Goal: Information Seeking & Learning: Understand process/instructions

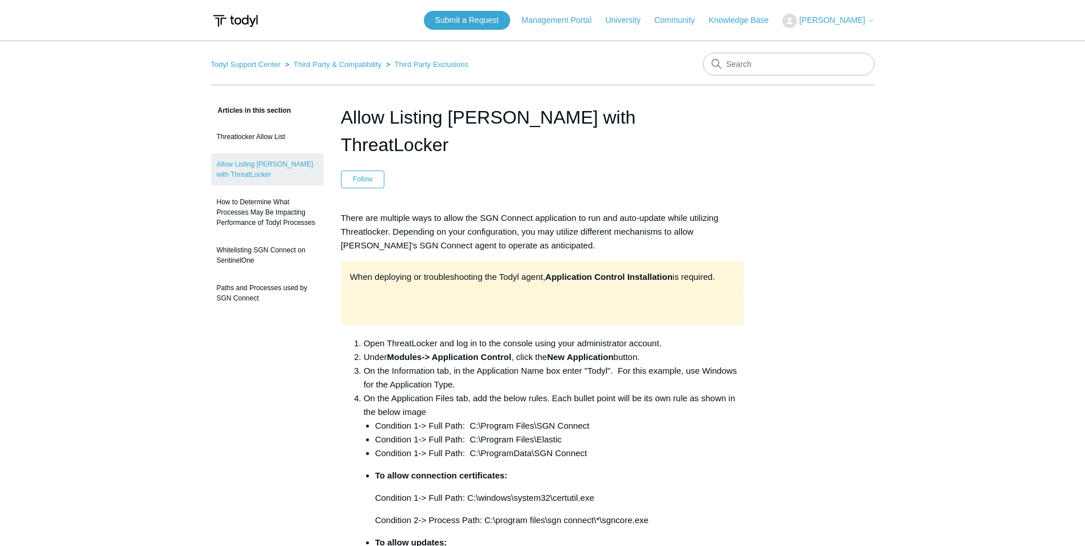
scroll to position [229, 0]
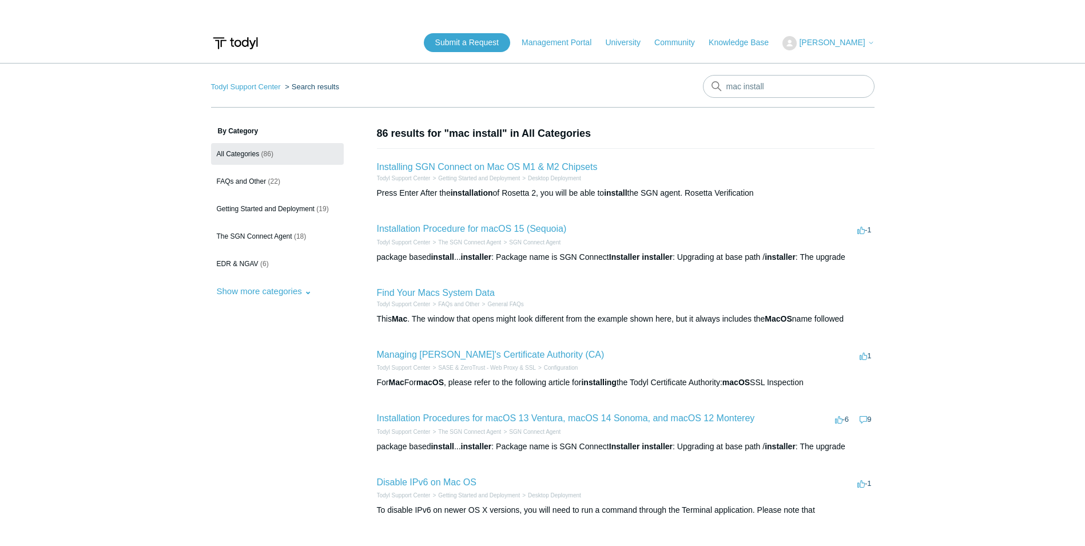
scroll to position [172, 0]
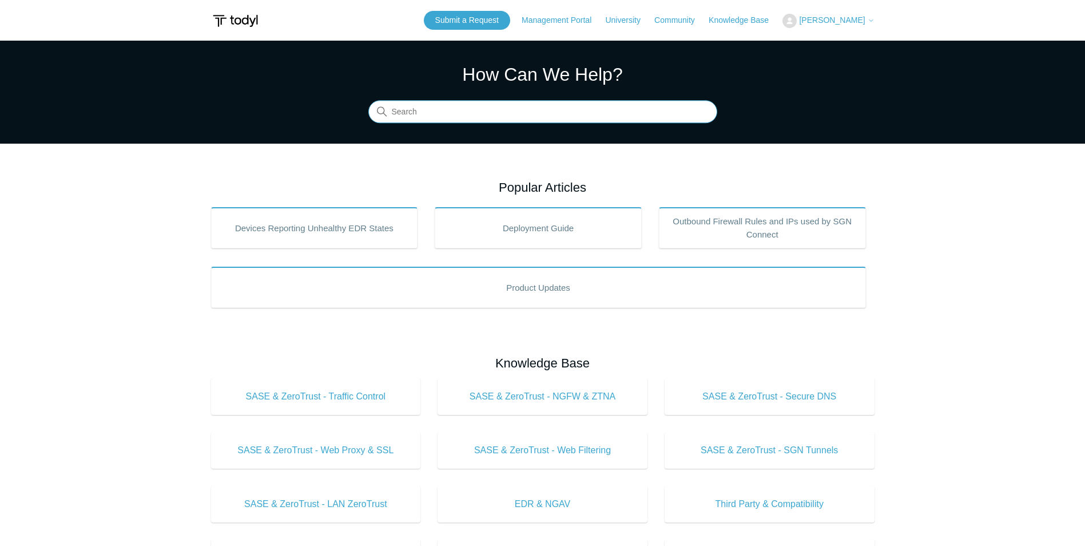
click at [407, 106] on input "Search" at bounding box center [543, 112] width 349 height 23
type input "entra"
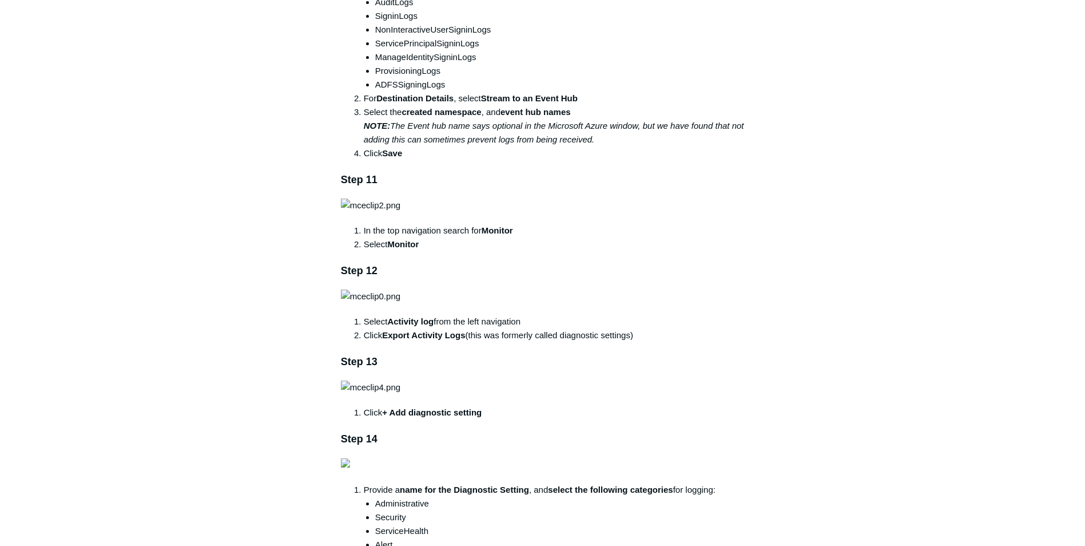
scroll to position [1488, 0]
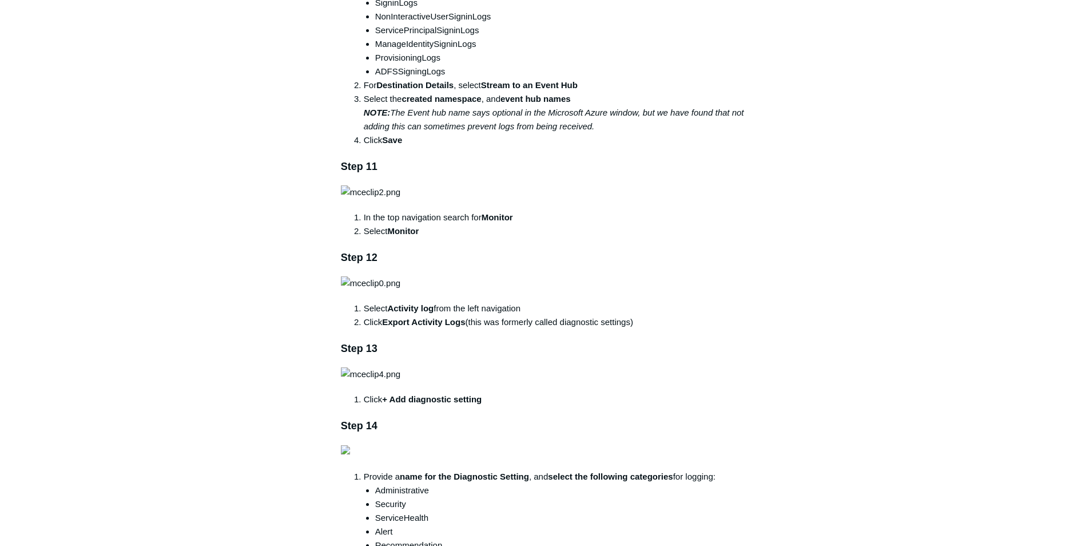
drag, startPoint x: 263, startPoint y: 494, endPoint x: 263, endPoint y: 483, distance: 10.9
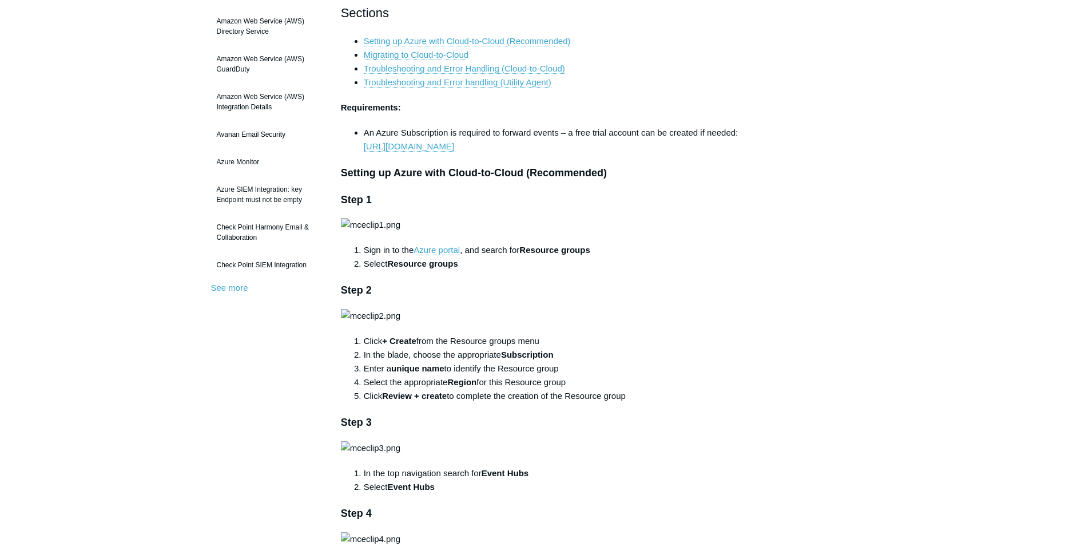
scroll to position [114, 0]
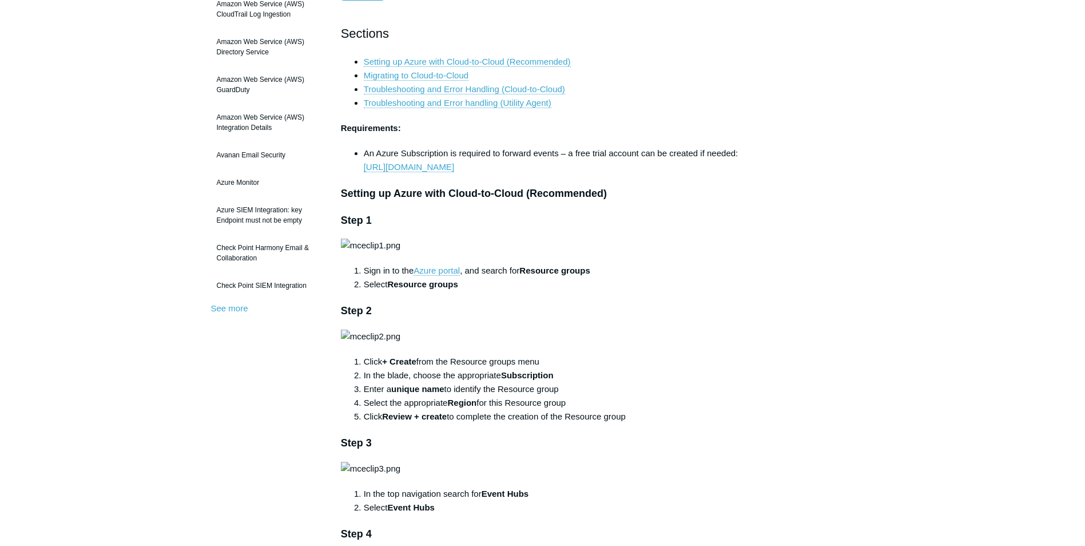
drag, startPoint x: 768, startPoint y: 303, endPoint x: 775, endPoint y: 302, distance: 7.0
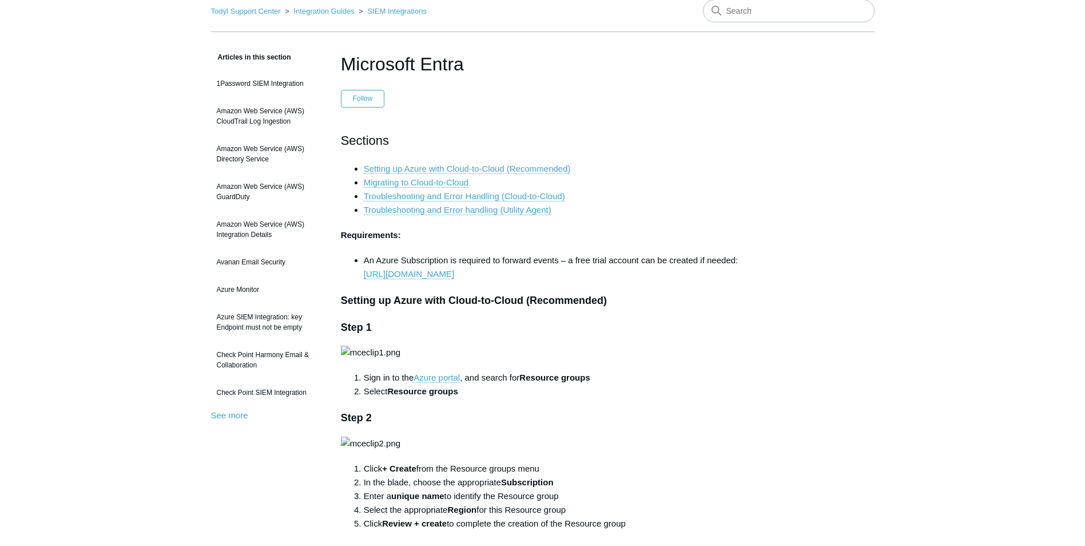
scroll to position [0, 0]
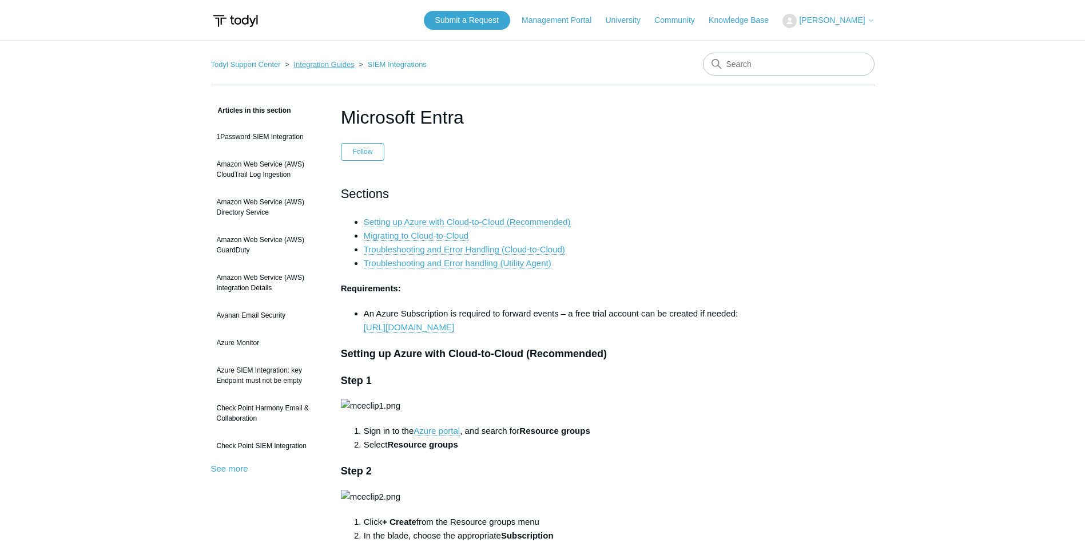
click at [315, 66] on link "Integration Guides" at bounding box center [324, 64] width 61 height 9
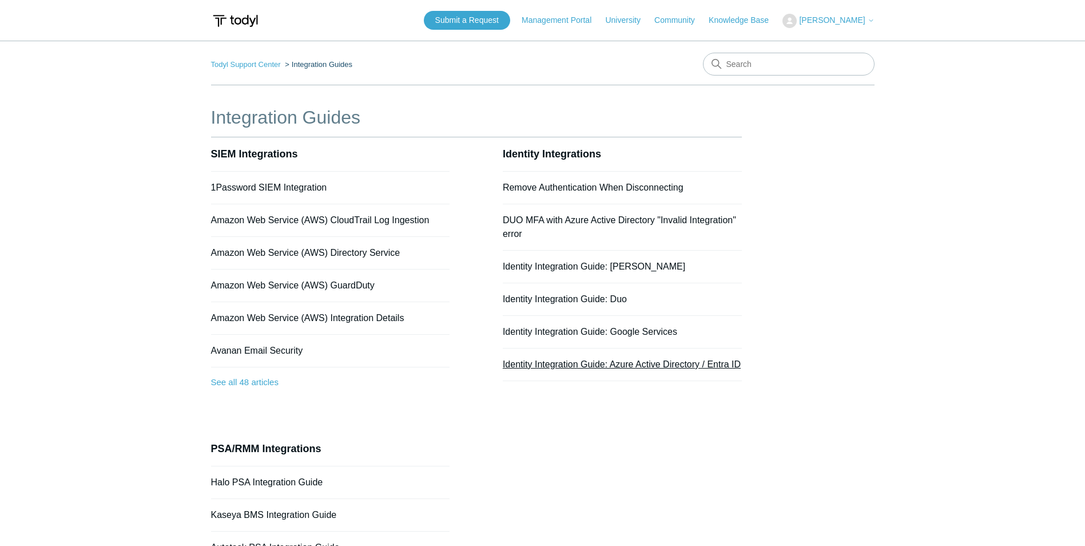
click at [542, 364] on link "Identity Integration Guide: Azure Active Directory / Entra ID" at bounding box center [622, 364] width 238 height 10
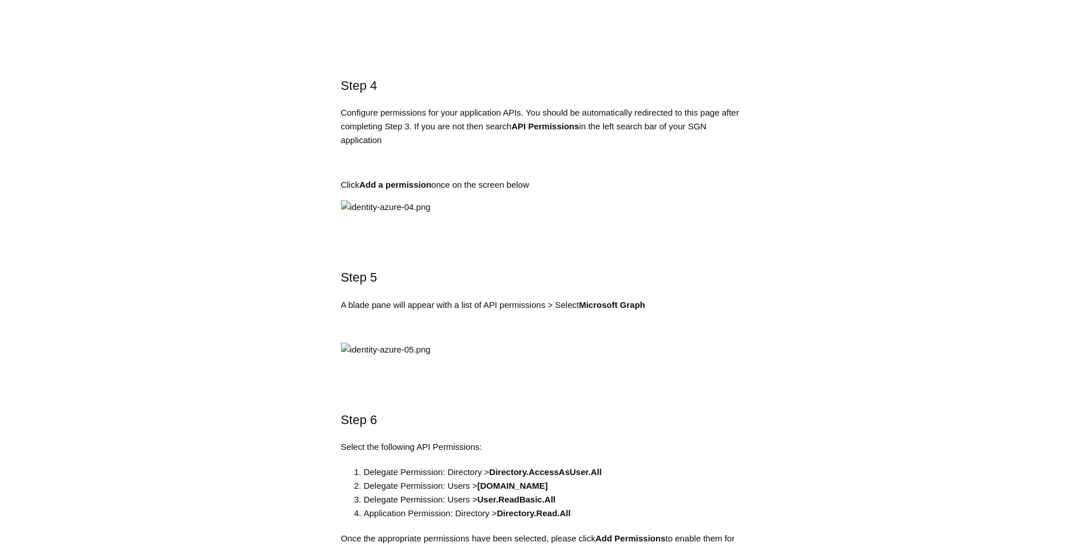
scroll to position [1087, 0]
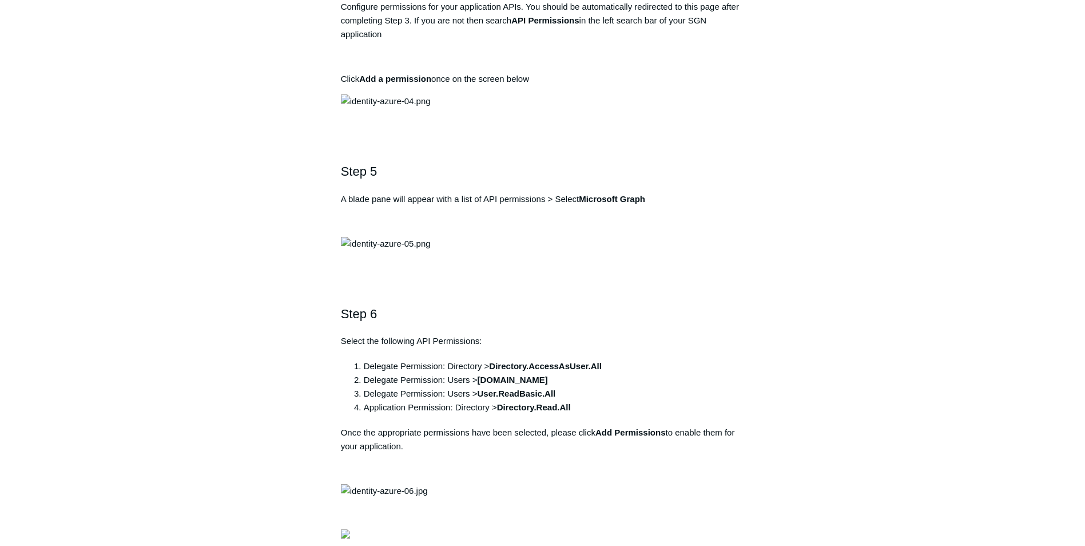
drag, startPoint x: 486, startPoint y: 205, endPoint x: 348, endPoint y: 209, distance: 137.4
drag, startPoint x: 348, startPoint y: 209, endPoint x: 378, endPoint y: 204, distance: 29.6
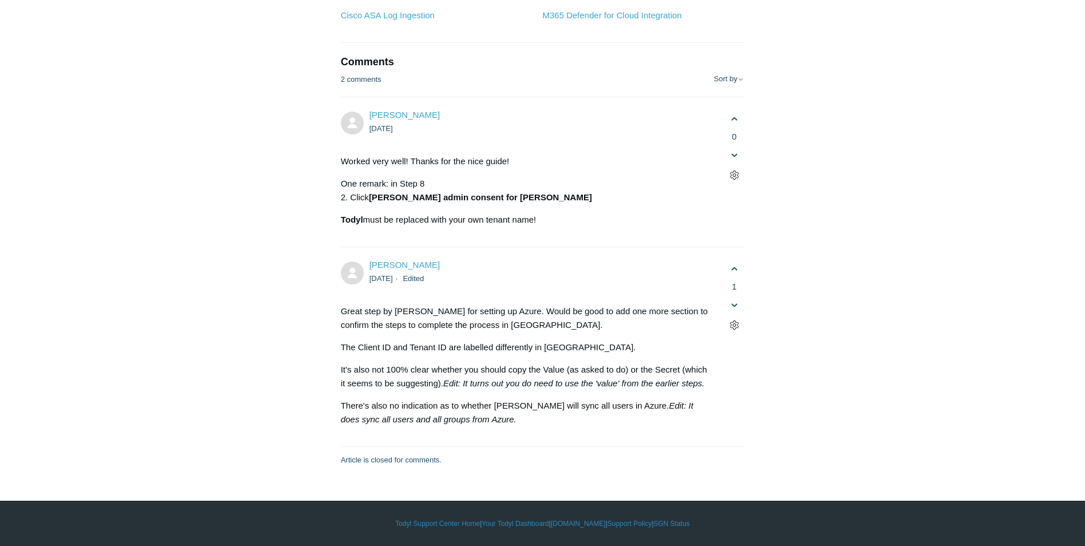
scroll to position [4406, 0]
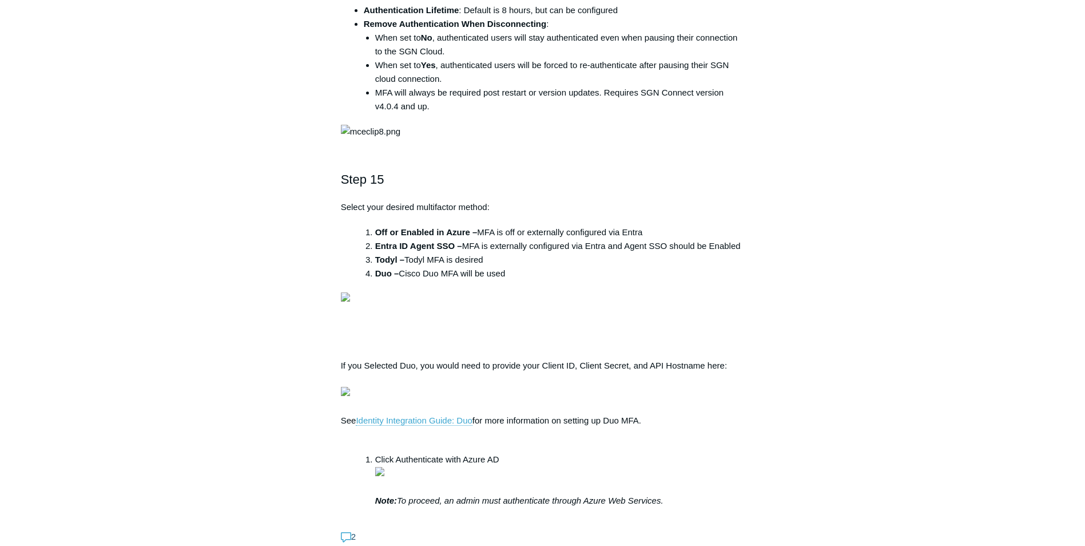
scroll to position [3319, 0]
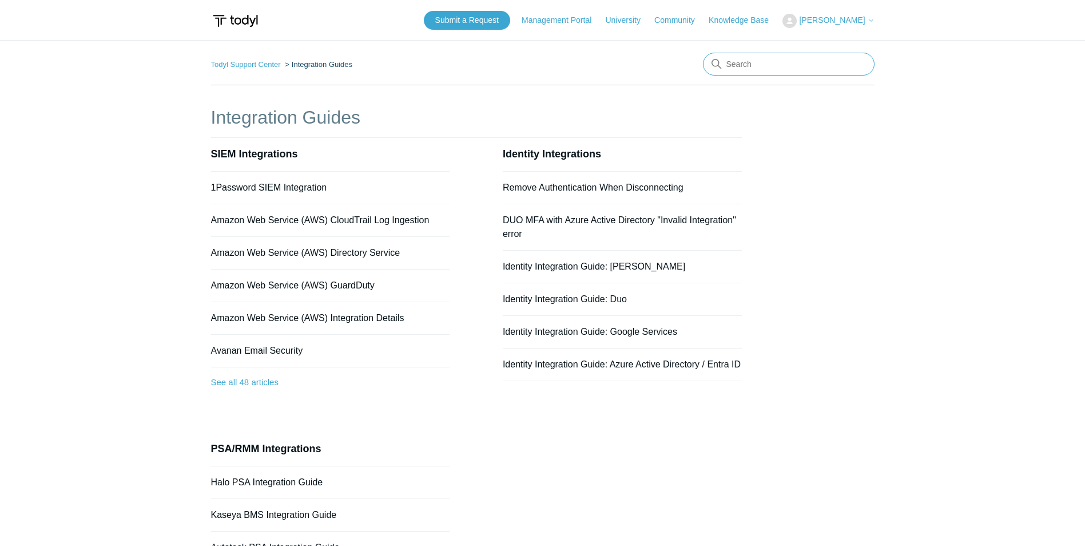
click at [743, 62] on input "Search" at bounding box center [789, 64] width 172 height 23
type input "meraki"
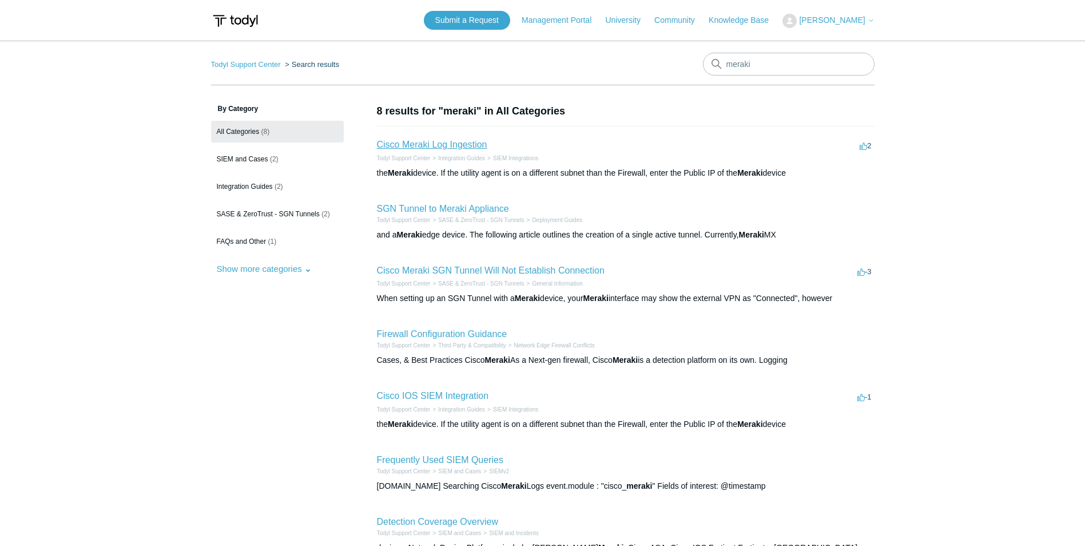
click at [413, 145] on link "Cisco Meraki Log Ingestion" at bounding box center [432, 145] width 110 height 10
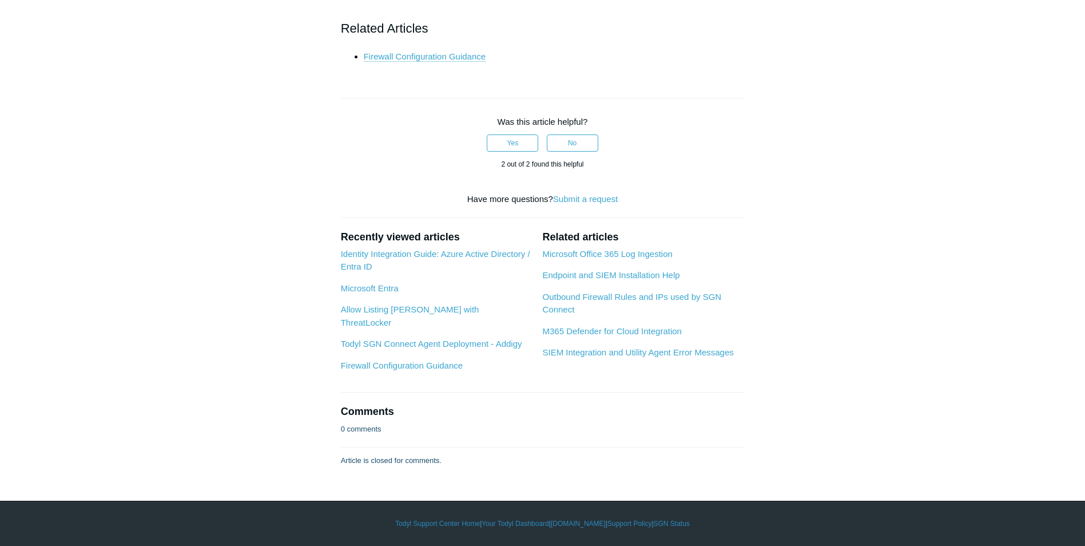
scroll to position [5035, 0]
